Goal: Information Seeking & Learning: Learn about a topic

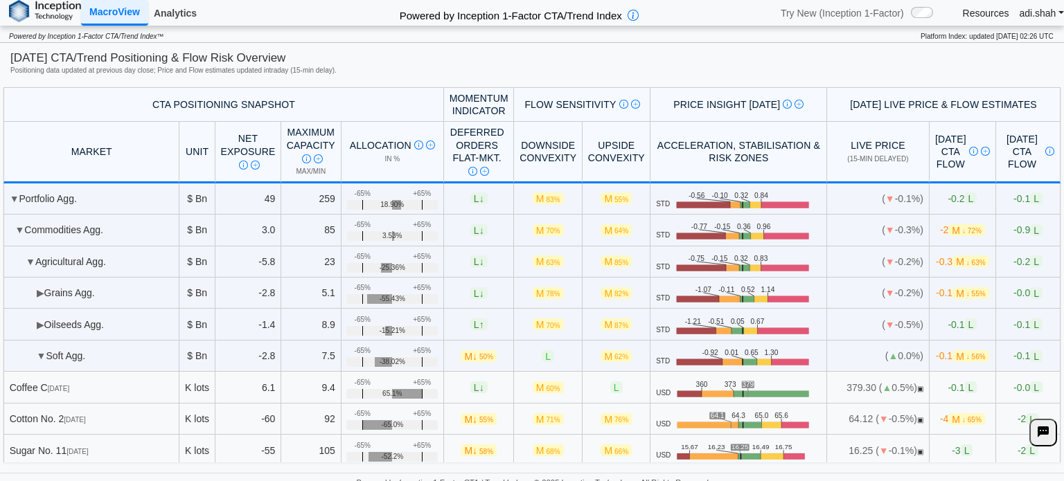
scroll to position [86, 0]
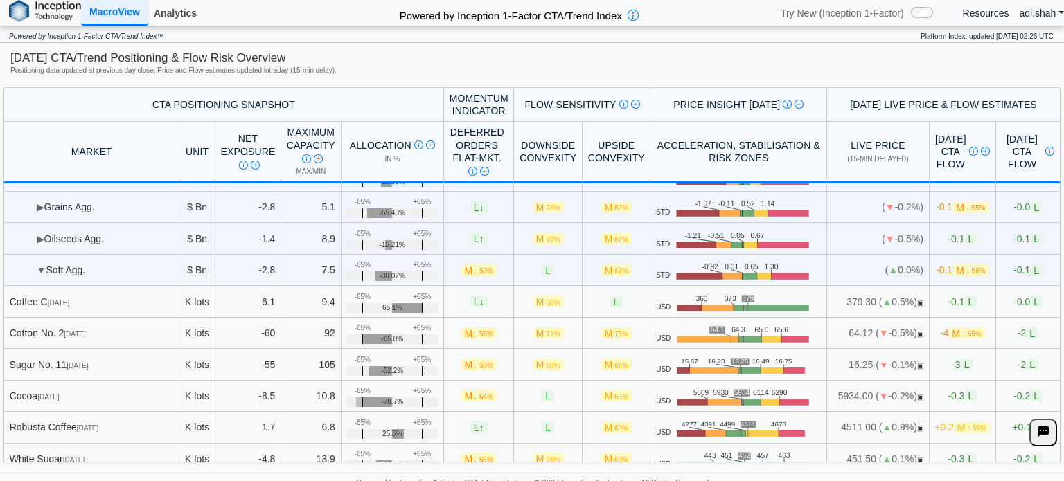
click at [183, 21] on link "Analytics" at bounding box center [175, 13] width 54 height 24
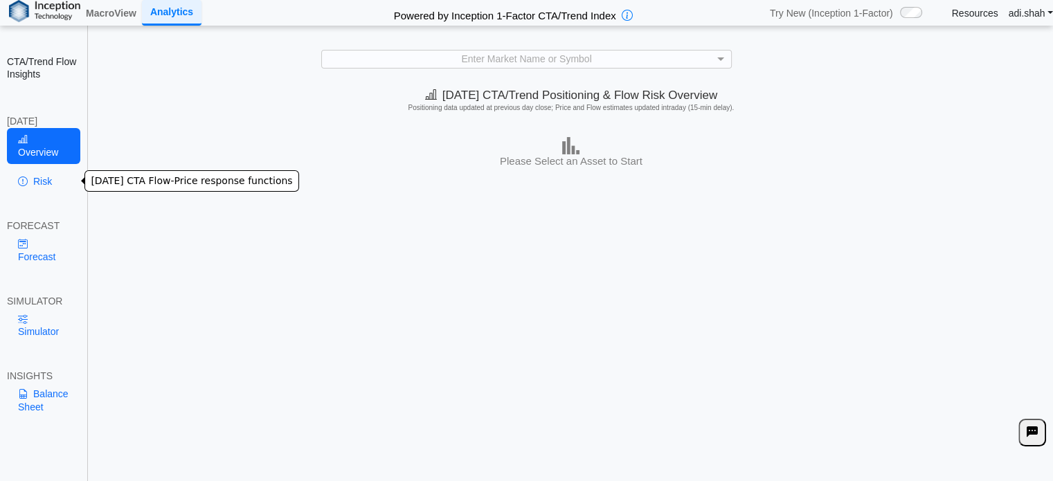
click at [32, 183] on link "Risk" at bounding box center [43, 182] width 73 height 24
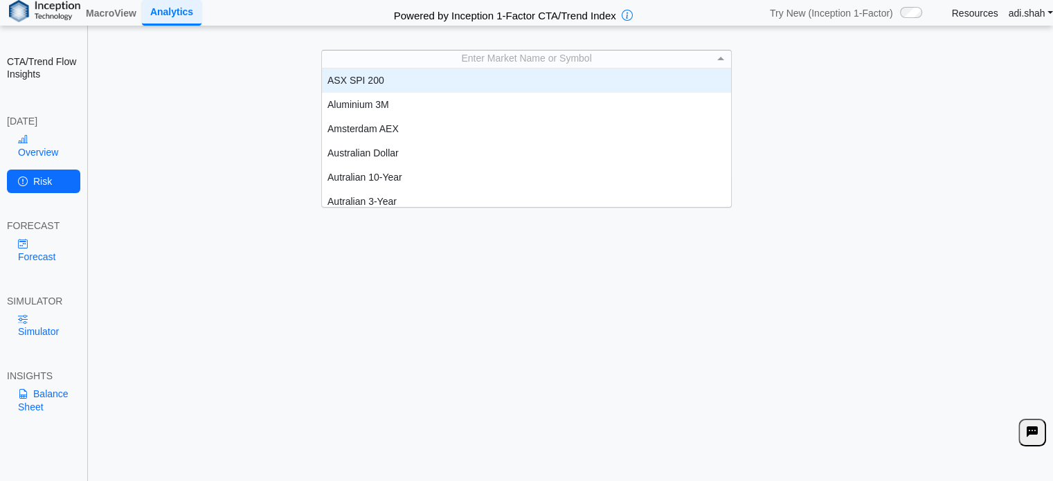
scroll to position [11, 11]
click at [521, 54] on div "Enter Market Name or Symbol" at bounding box center [526, 58] width 409 height 17
type input "**"
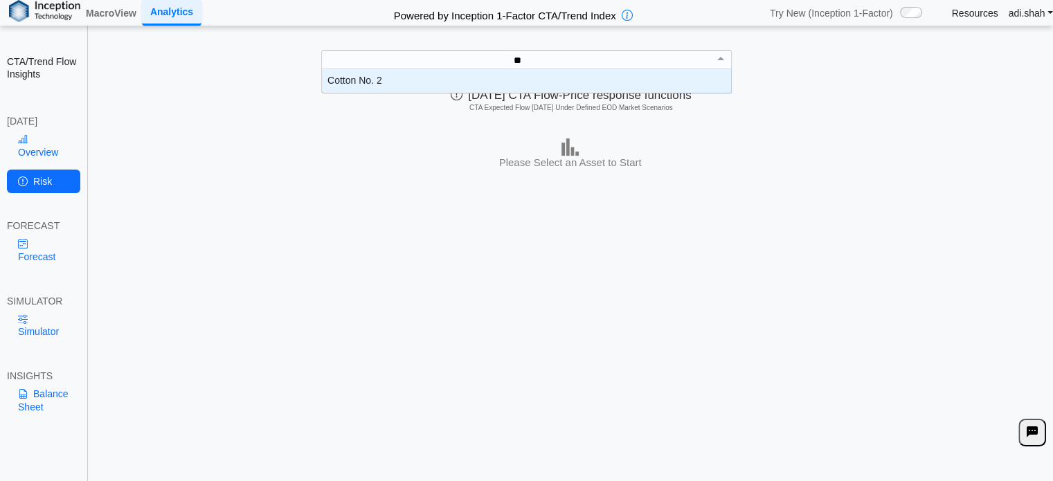
scroll to position [14, 399]
click at [443, 75] on div "Cotton No. 2" at bounding box center [526, 81] width 409 height 24
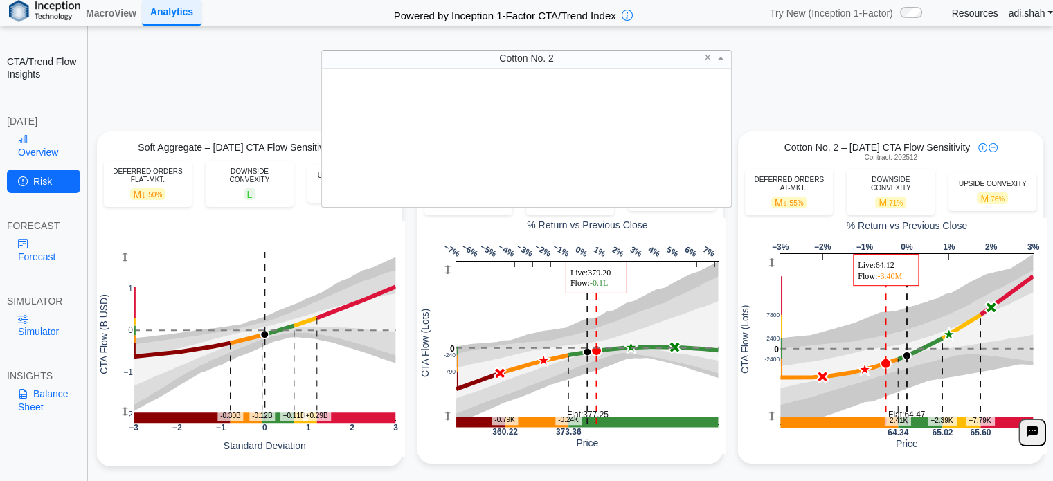
scroll to position [515, 0]
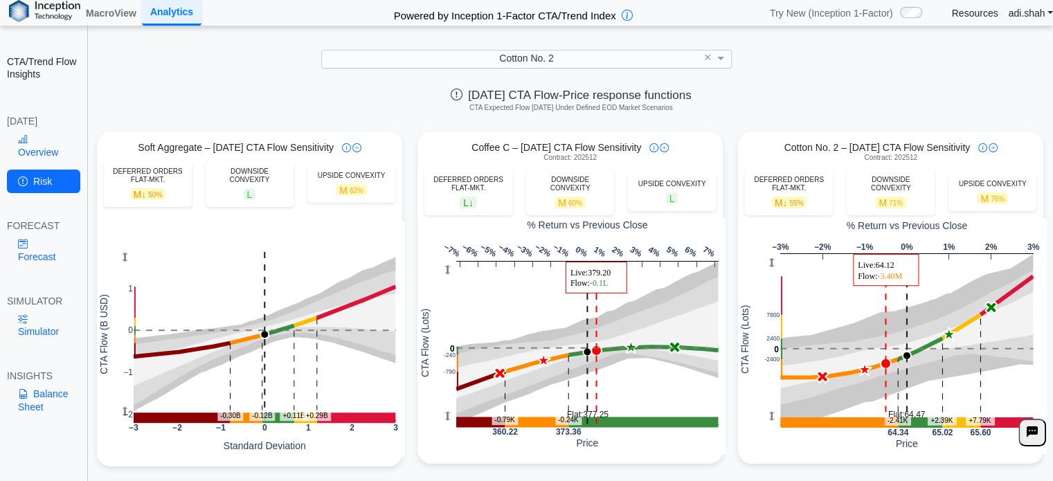
click at [822, 96] on div "Today's CTA Flow-Price response functions CTA Expected Flow Today Under Defined…" at bounding box center [571, 102] width 964 height 40
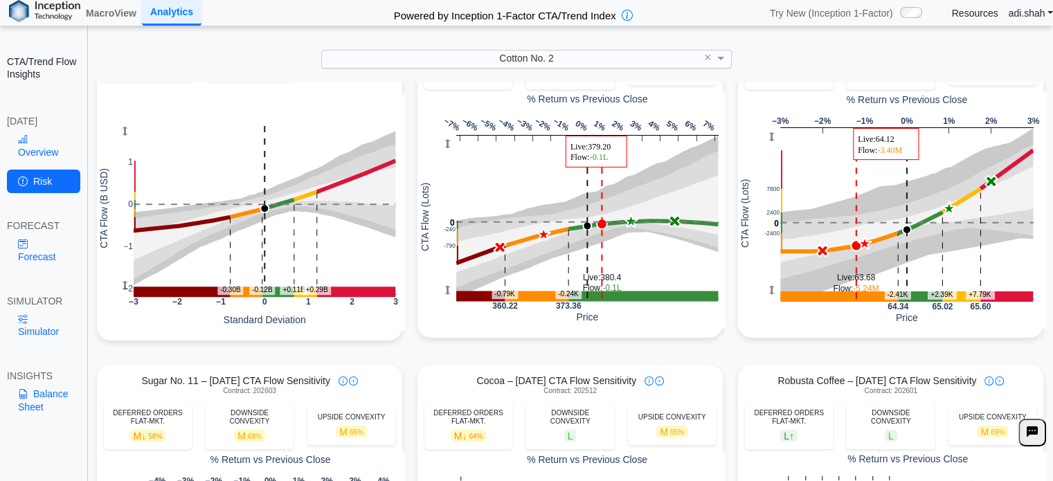
scroll to position [125, 0]
